Goal: Information Seeking & Learning: Learn about a topic

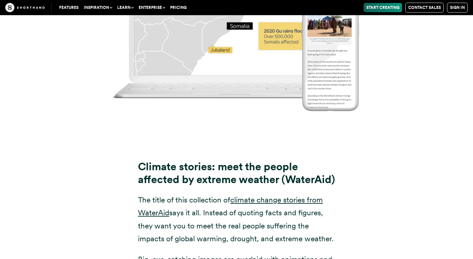
scroll to position [3964, 0]
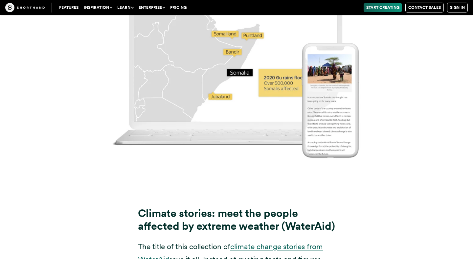
click at [240, 245] on link "climate change stories from WaterAid" at bounding box center [230, 253] width 185 height 22
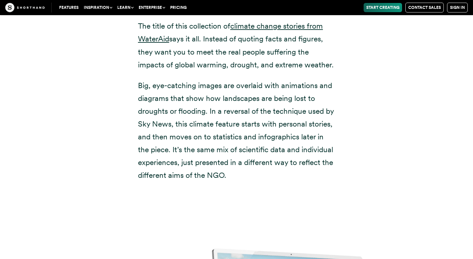
scroll to position [4185, 0]
drag, startPoint x: 231, startPoint y: 27, endPoint x: 187, endPoint y: 68, distance: 60.9
click at [187, 68] on p "The title of this collection of climate change stories from [PERSON_NAME] says …" at bounding box center [236, 44] width 197 height 51
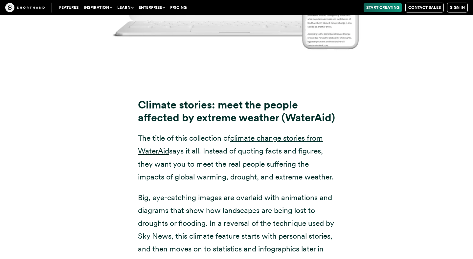
scroll to position [4091, 0]
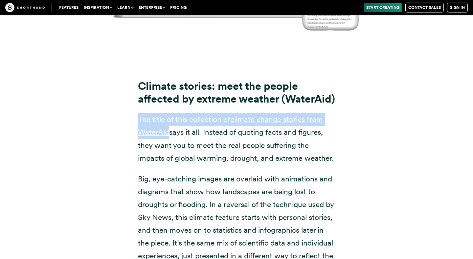
drag, startPoint x: 140, startPoint y: 119, endPoint x: 171, endPoint y: 133, distance: 34.0
click at [171, 133] on p "The title of this collection of climate change stories from [PERSON_NAME] says …" at bounding box center [236, 138] width 197 height 51
copy p "The title of this collection of climate change stories from WaterAid"
